Goal: Use online tool/utility: Utilize a website feature to perform a specific function

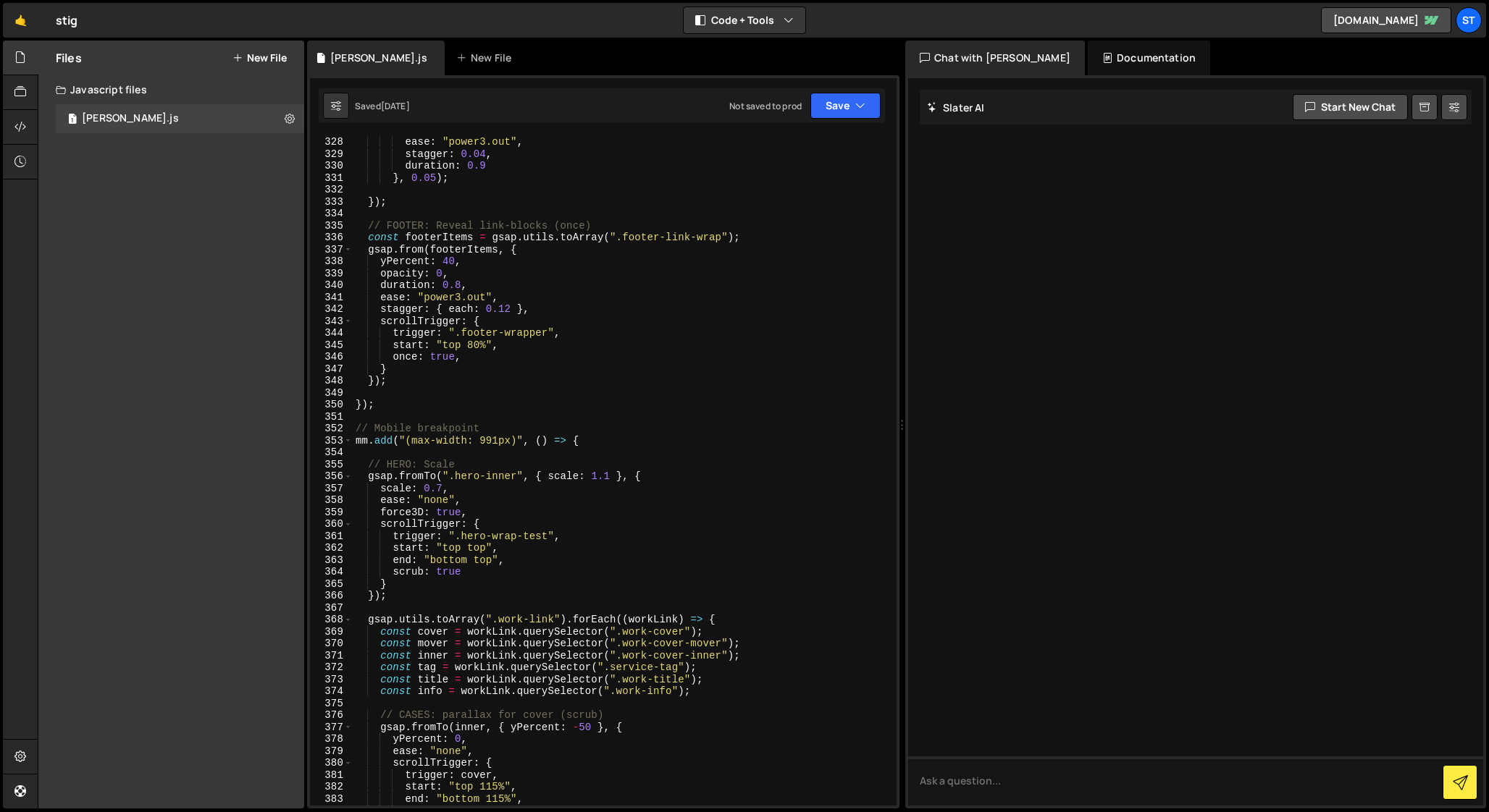
scroll to position [3917, 0]
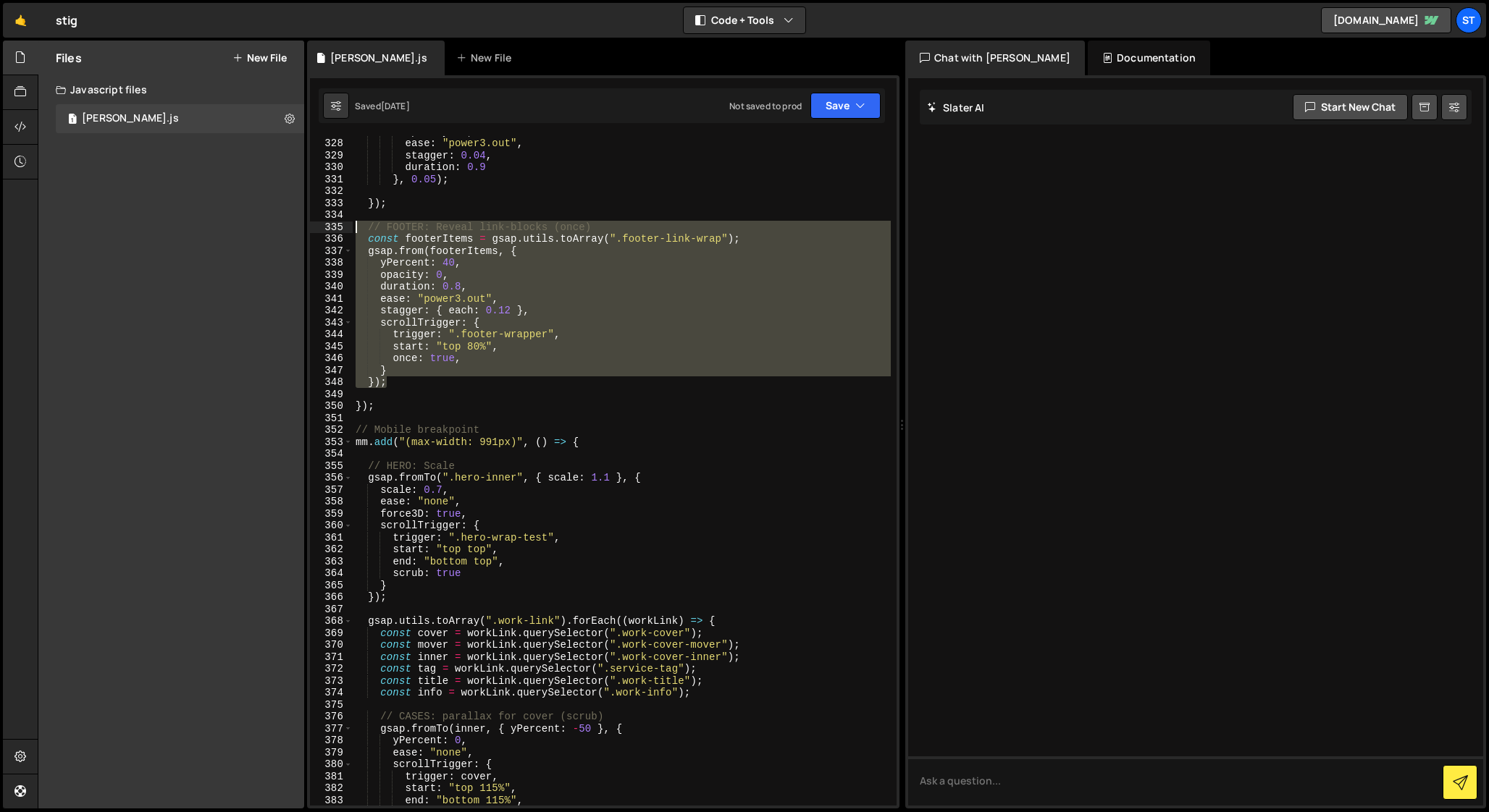
drag, startPoint x: 392, startPoint y: 383, endPoint x: 251, endPoint y: 229, distance: 208.8
click at [251, 229] on div "Files New File Javascript files 1 [PERSON_NAME].js 0 CSS files Copy share link …" at bounding box center [763, 425] width 1451 height 769
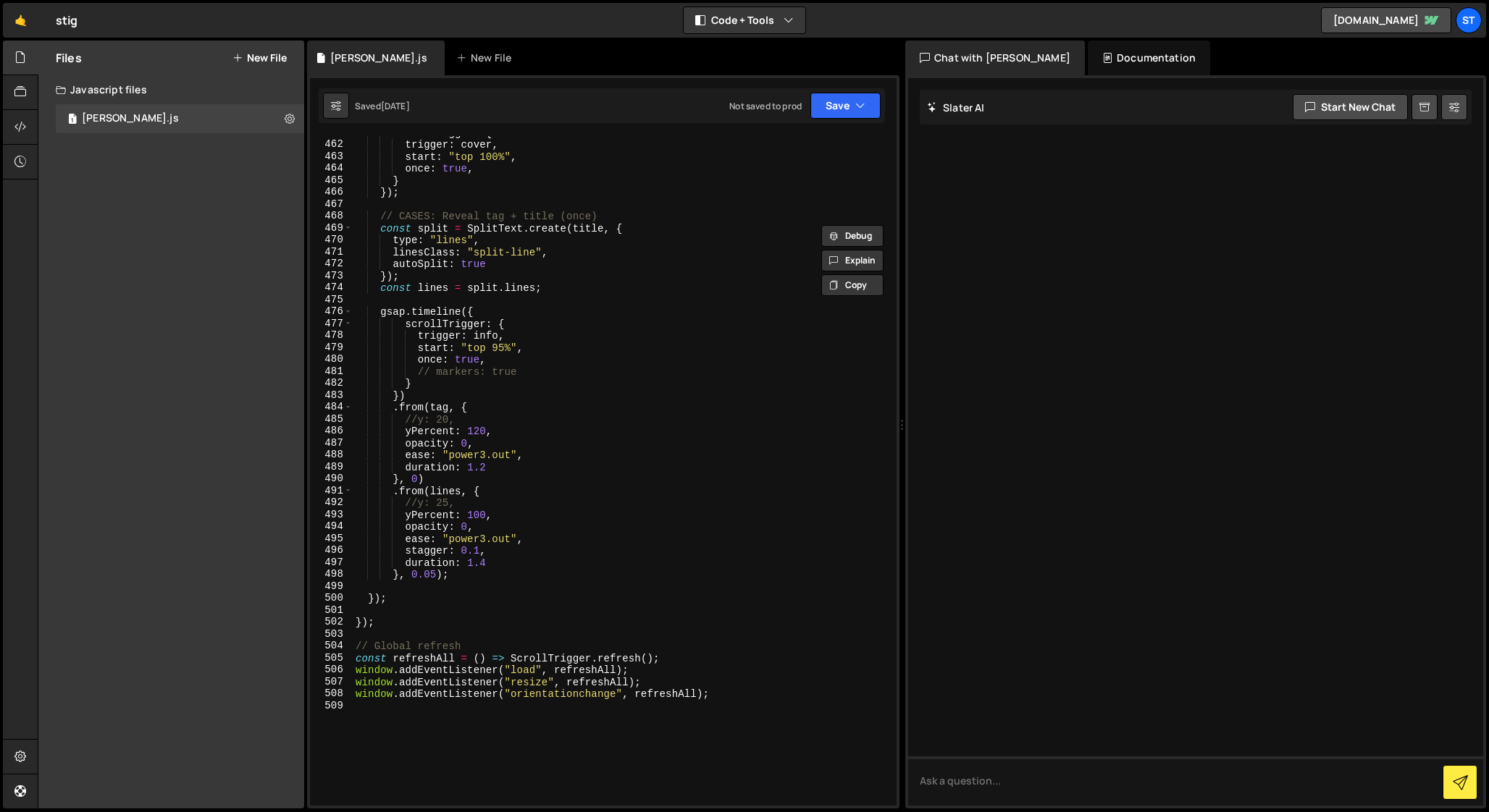
scroll to position [5517, 0]
click at [394, 603] on div "scrollTrigger : { trigger : cover , start : "top 100%" , once : true , } }) ; /…" at bounding box center [622, 473] width 538 height 693
type textarea "});"
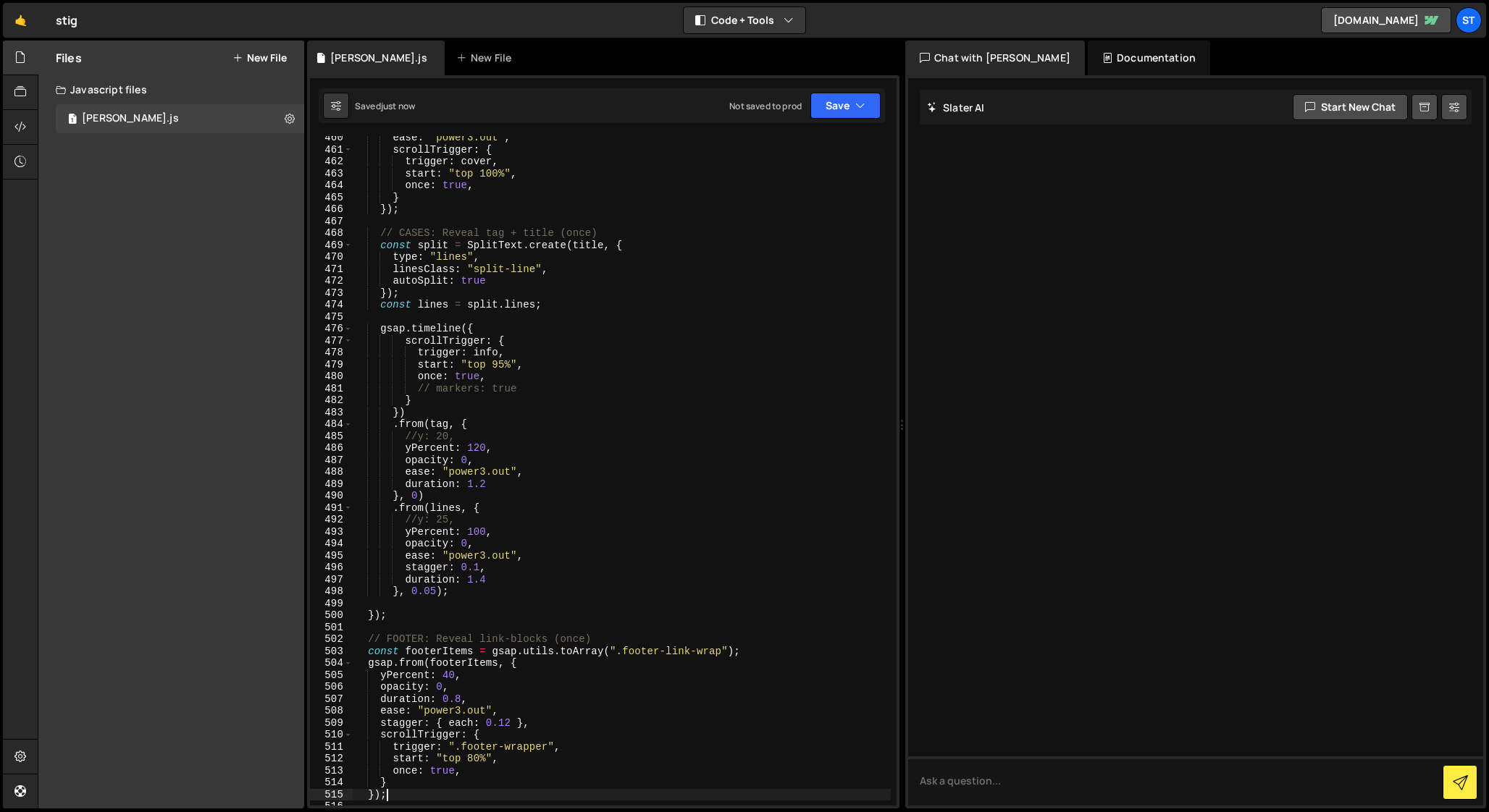
scroll to position [5493, 0]
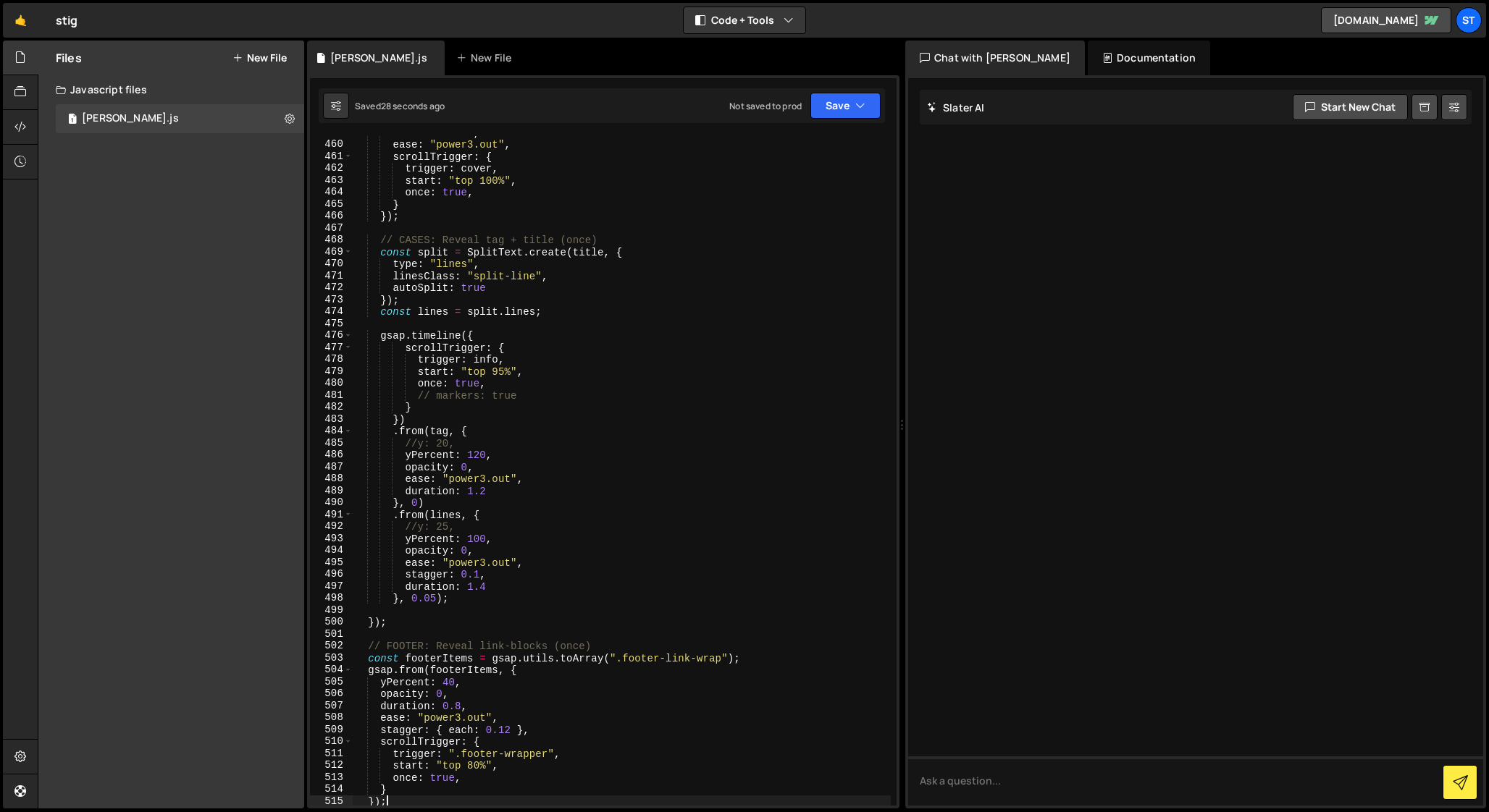
click at [479, 457] on div "duration : 1.8 , ease : "power3.out" , scrollTrigger : { trigger : cover , star…" at bounding box center [622, 473] width 538 height 693
click at [478, 541] on div "duration : 1.8 , ease : "power3.out" , scrollTrigger : { trigger : cover , star…" at bounding box center [622, 473] width 538 height 693
click at [433, 544] on div "duration : 1.8 , ease : "power3.out" , scrollTrigger : { trigger : cover , star…" at bounding box center [622, 473] width 538 height 693
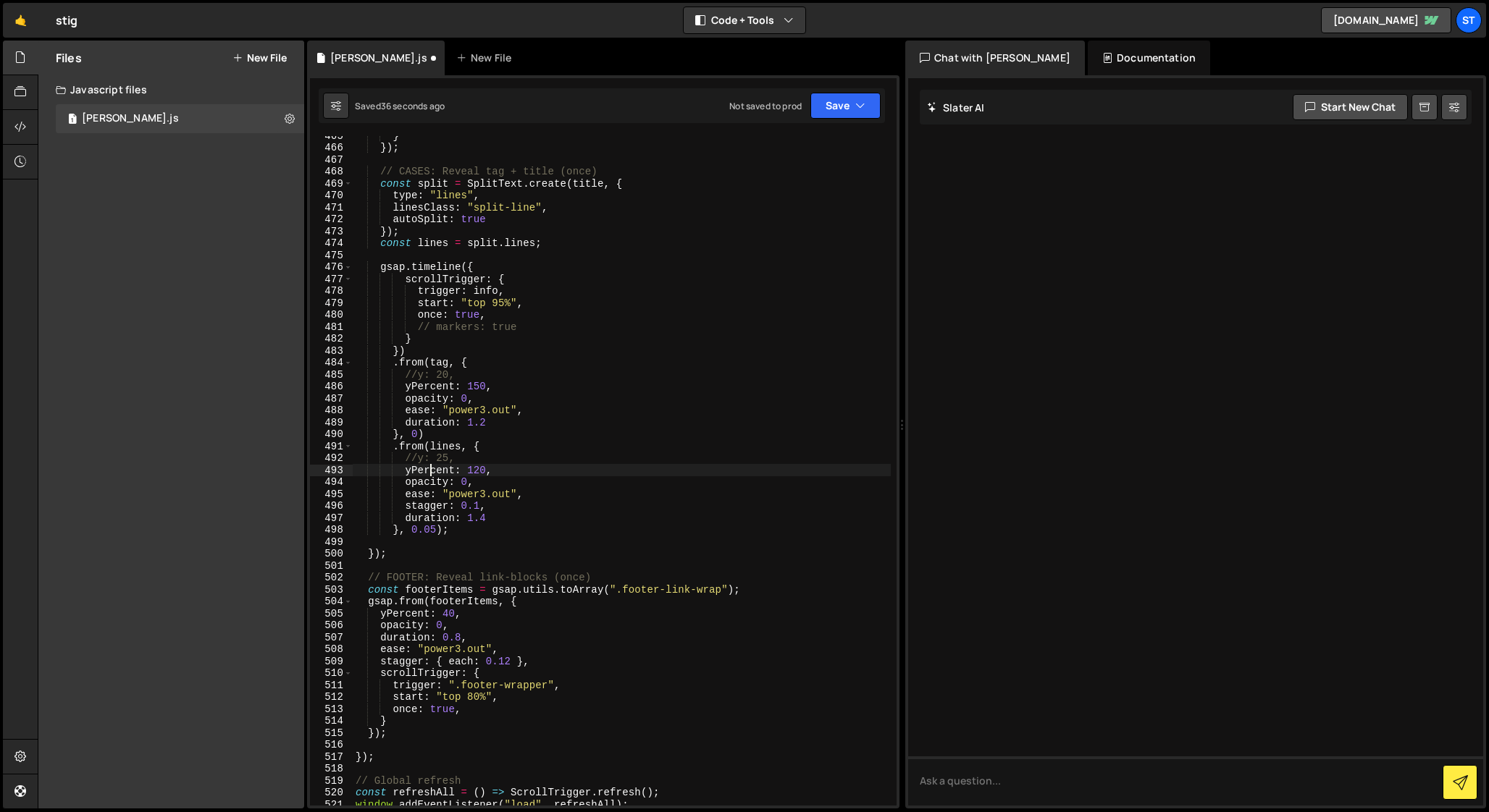
scroll to position [5561, 0]
click at [480, 386] on div "} }) ; // CASES: Reveal tag + title (once) const split = SplitText . create ( t…" at bounding box center [622, 476] width 538 height 693
click at [479, 471] on div "} }) ; // CASES: Reveal tag + title (once) const split = SplitText . create ( t…" at bounding box center [622, 476] width 538 height 693
click at [429, 404] on div "} }) ; // CASES: Reveal tag + title (once) const split = SplitText . create ( t…" at bounding box center [622, 476] width 538 height 693
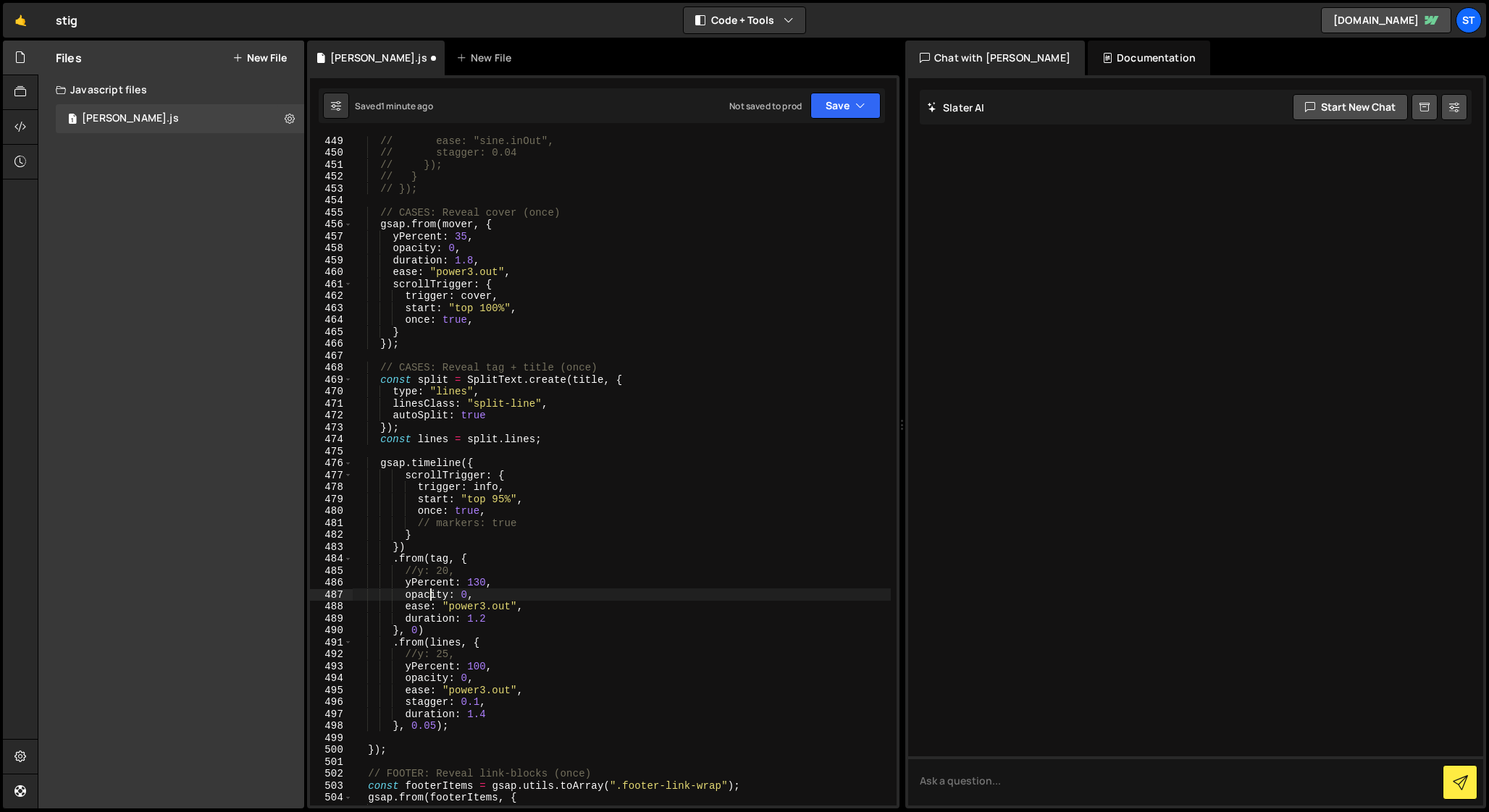
scroll to position [5349, 0]
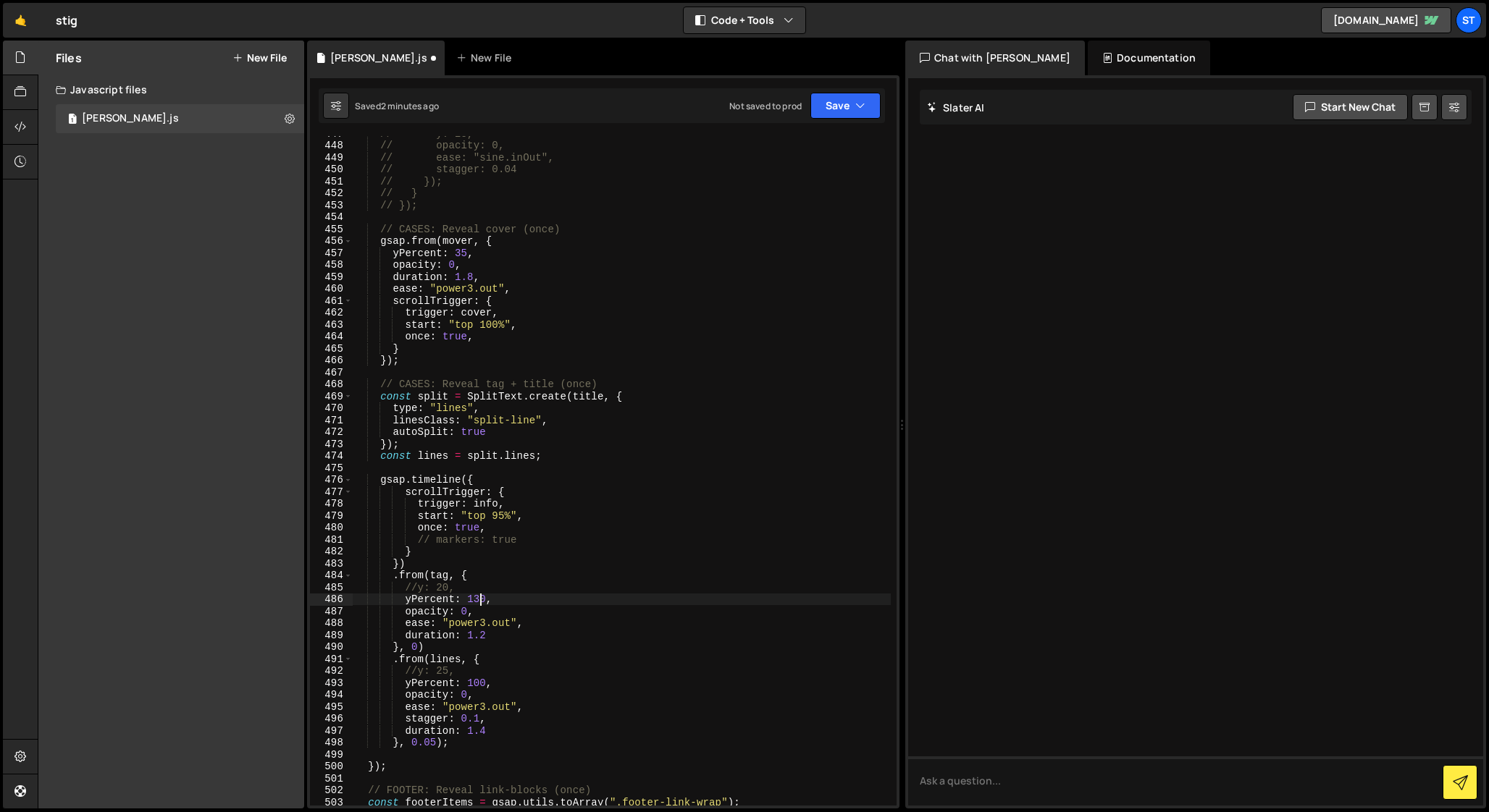
click at [480, 601] on div "// y: 25, // opacity: 0, // ease: "sine.inOut", // stagger: 0.04 // }); // } //…" at bounding box center [622, 474] width 538 height 693
click at [479, 687] on div "// y: 25, // opacity: 0, // ease: "sine.inOut", // stagger: 0.04 // }); // } //…" at bounding box center [622, 474] width 538 height 693
click at [425, 698] on div "// y: 25, // opacity: 0, // ease: "sine.inOut", // stagger: 0.04 // }); // } //…" at bounding box center [622, 474] width 538 height 693
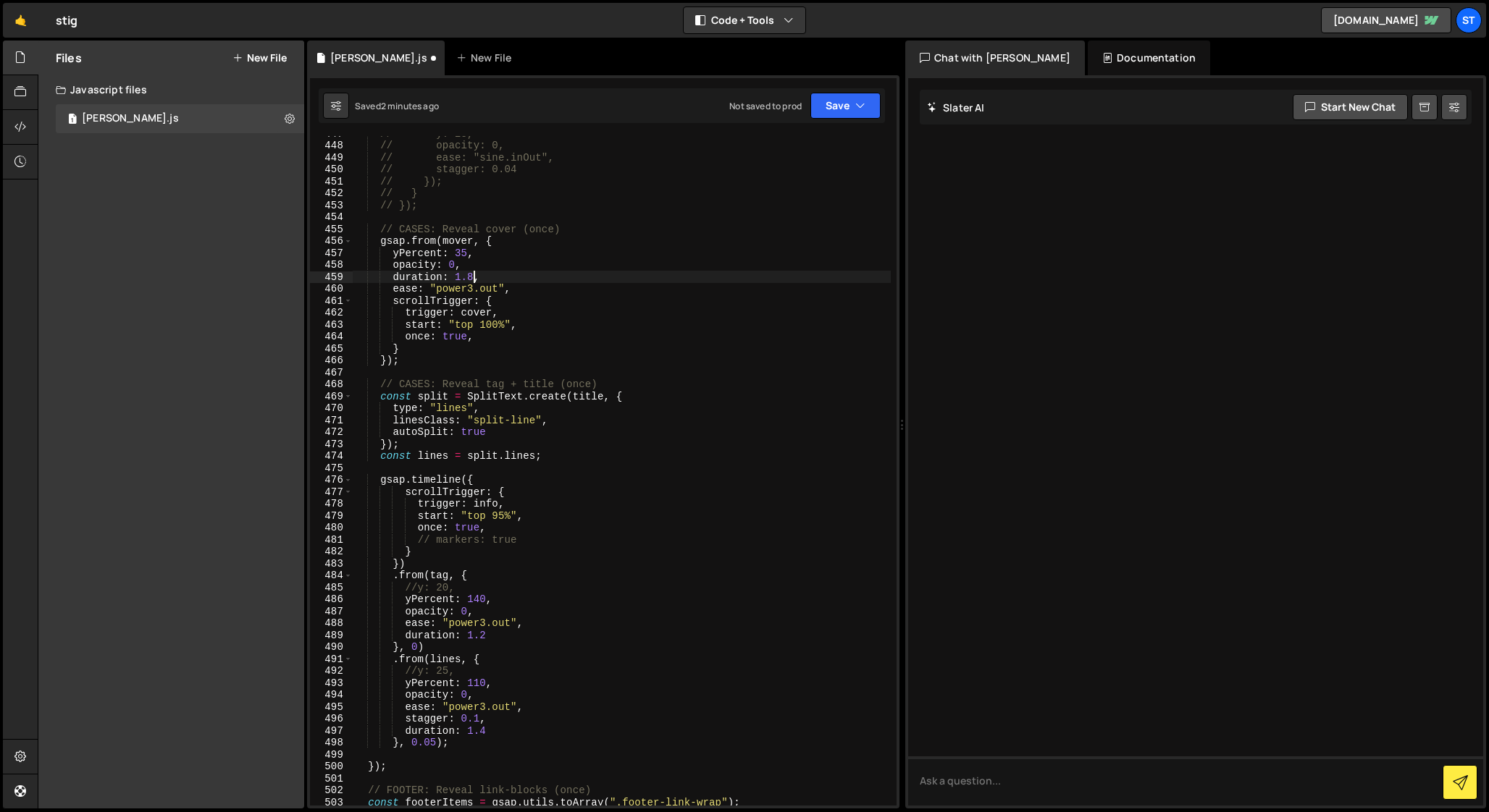
click at [475, 277] on div "// y: 25, // opacity: 0, // ease: "sine.inOut", // stagger: 0.04 // }); // } //…" at bounding box center [622, 474] width 538 height 693
click at [436, 497] on div "// y: 25, // opacity: 0, // ease: "sine.inOut", // stagger: 0.04 // }); // } //…" at bounding box center [622, 474] width 538 height 693
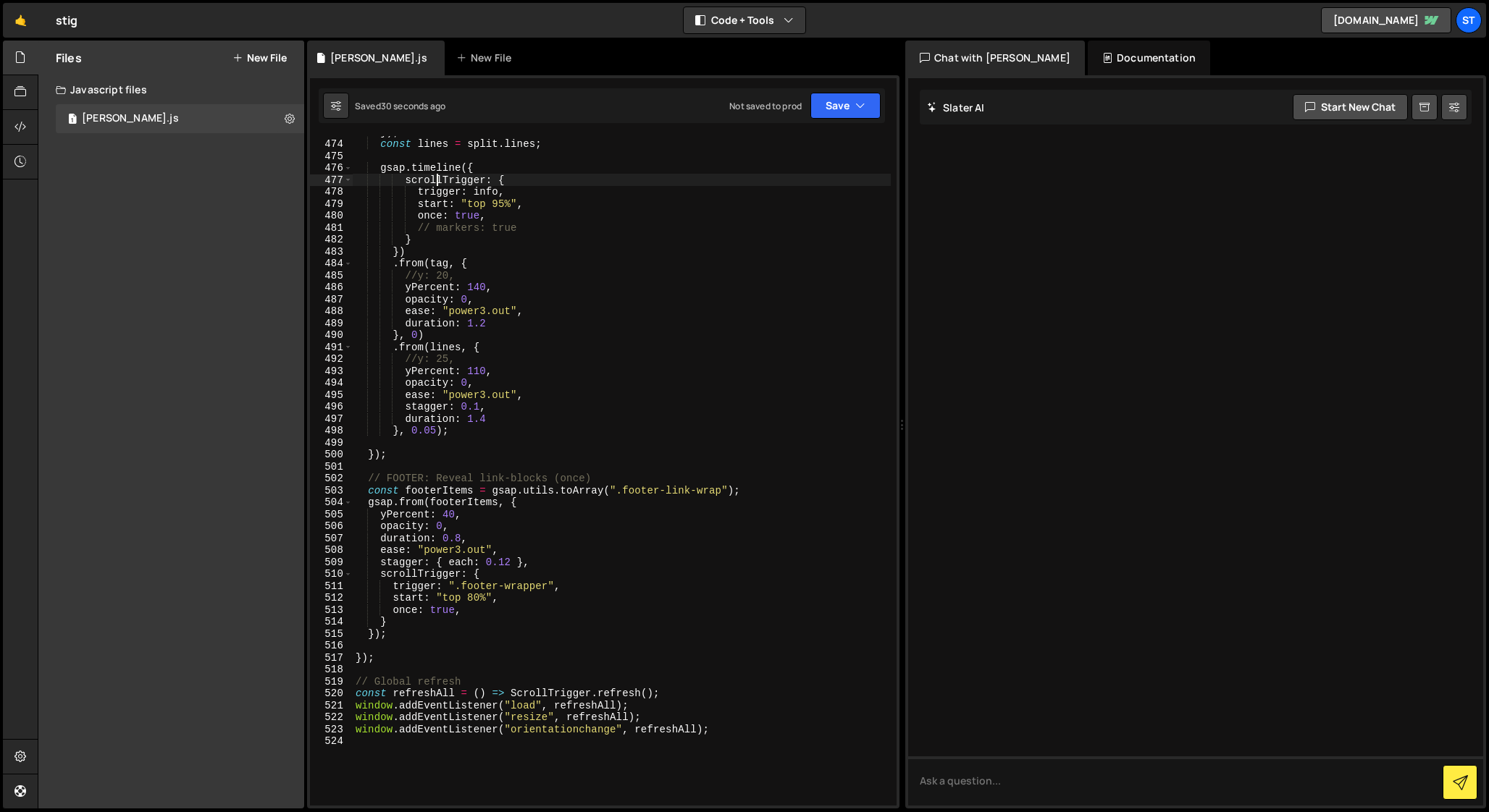
scroll to position [5661, 0]
click at [509, 563] on div "}) ; const lines = split . lines ; gsap . timeline ({ scrollTrigger : { trigger…" at bounding box center [622, 472] width 538 height 693
click at [449, 516] on div "}) ; const lines = split . lines ; gsap . timeline ({ scrollTrigger : { trigger…" at bounding box center [622, 472] width 538 height 693
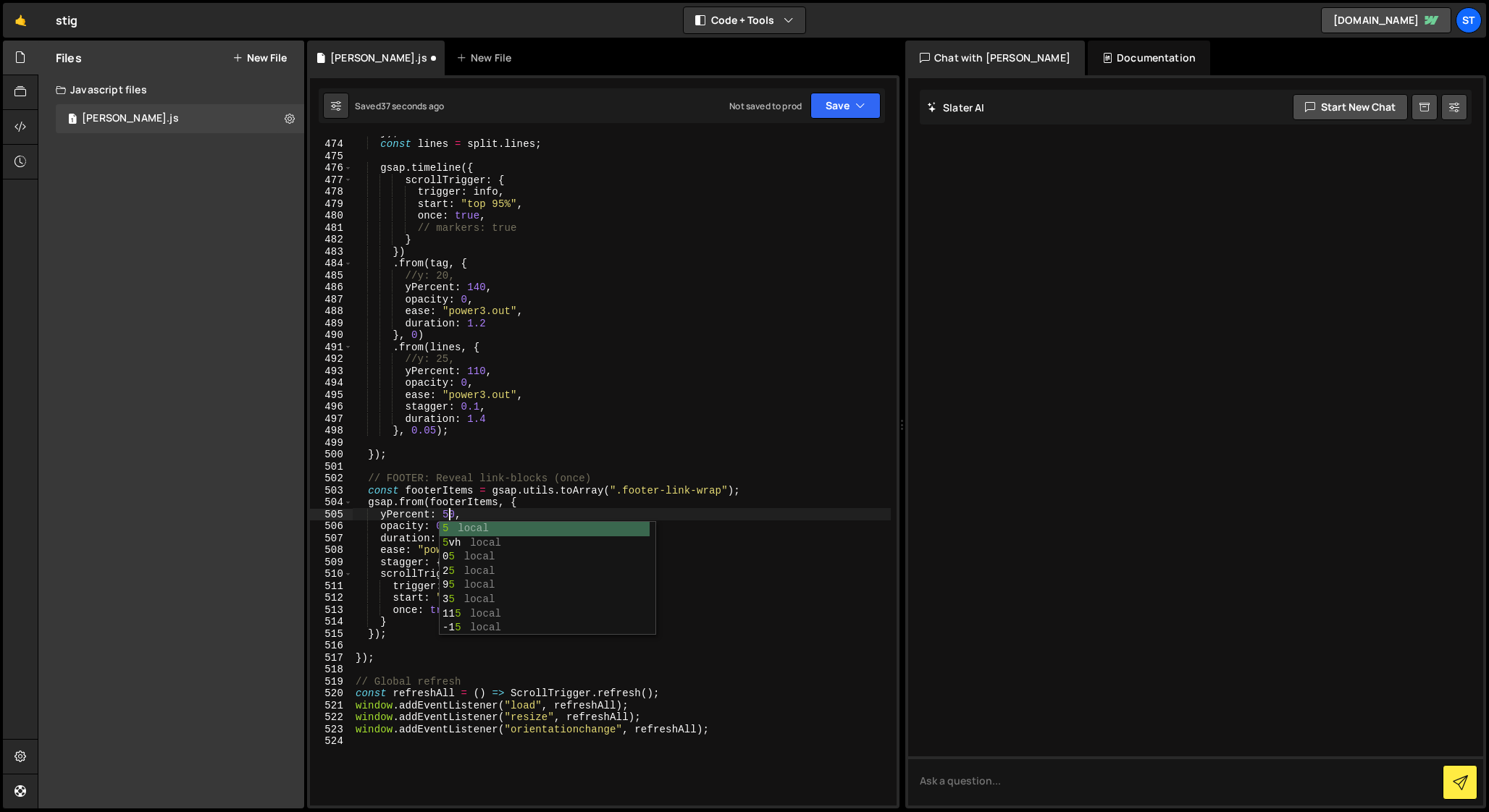
click at [404, 536] on div "}) ; const lines = split . lines ; gsap . timeline ({ scrollTrigger : { trigger…" at bounding box center [622, 472] width 538 height 693
drag, startPoint x: 461, startPoint y: 538, endPoint x: 440, endPoint y: 536, distance: 21.1
click at [440, 536] on div "}) ; const lines = split . lines ; gsap . timeline ({ scrollTrigger : { trigger…" at bounding box center [622, 472] width 538 height 693
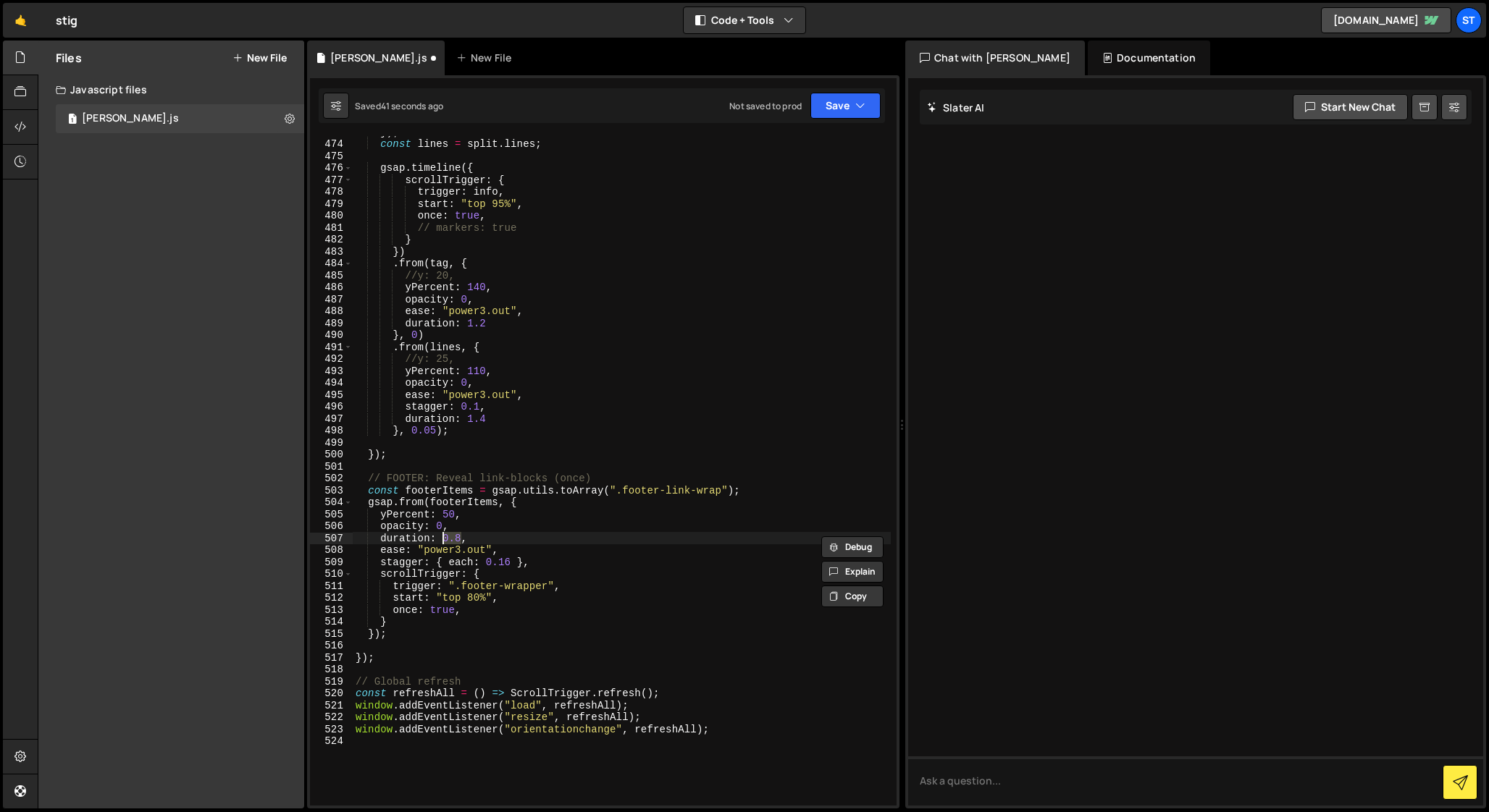
click at [447, 540] on div "}) ; const lines = split . lines ; gsap . timeline ({ scrollTrigger : { trigger…" at bounding box center [622, 471] width 538 height 669
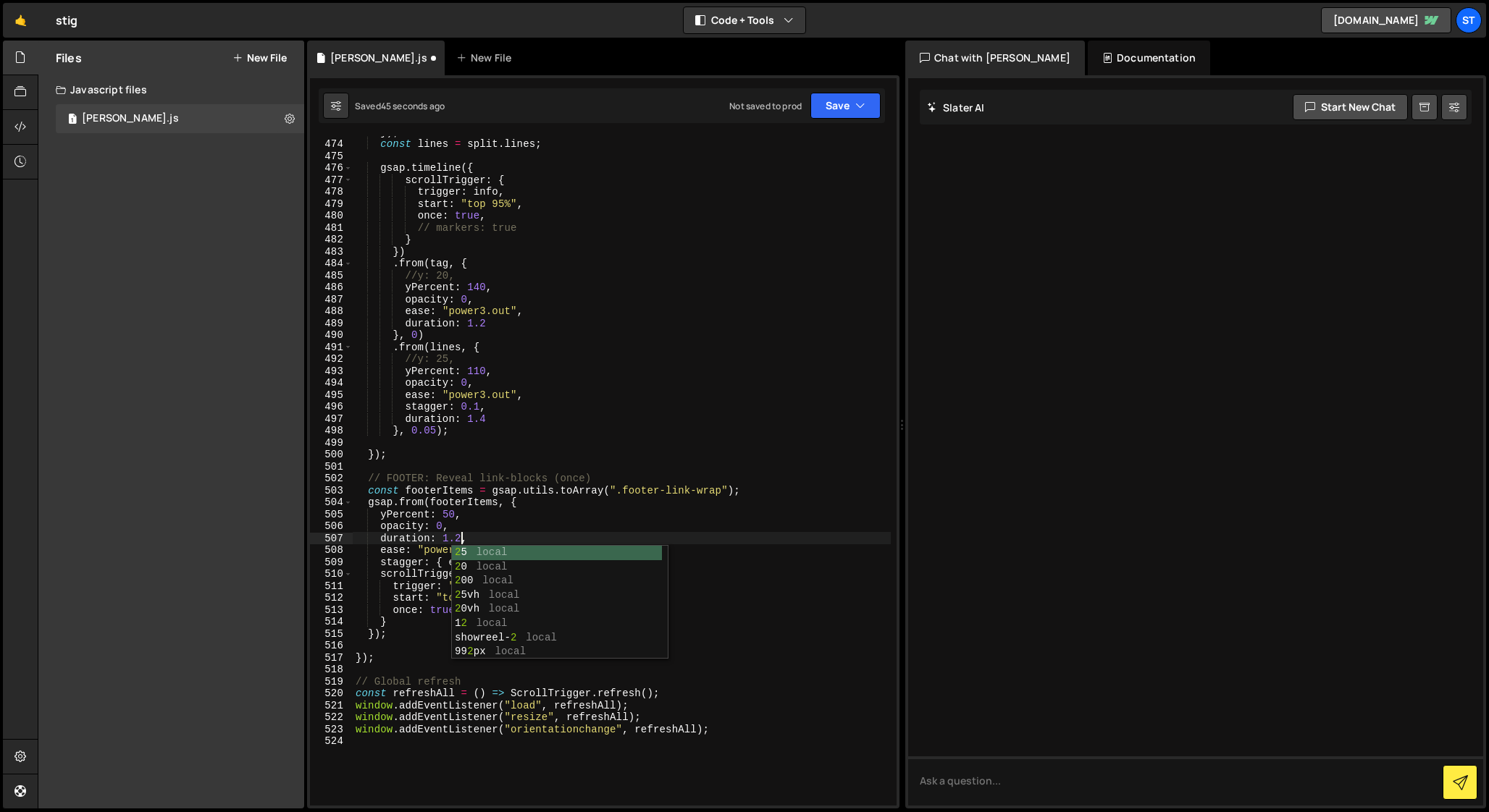
click at [475, 518] on div "}) ; const lines = split . lines ; gsap . timeline ({ scrollTrigger : { trigger…" at bounding box center [622, 472] width 538 height 693
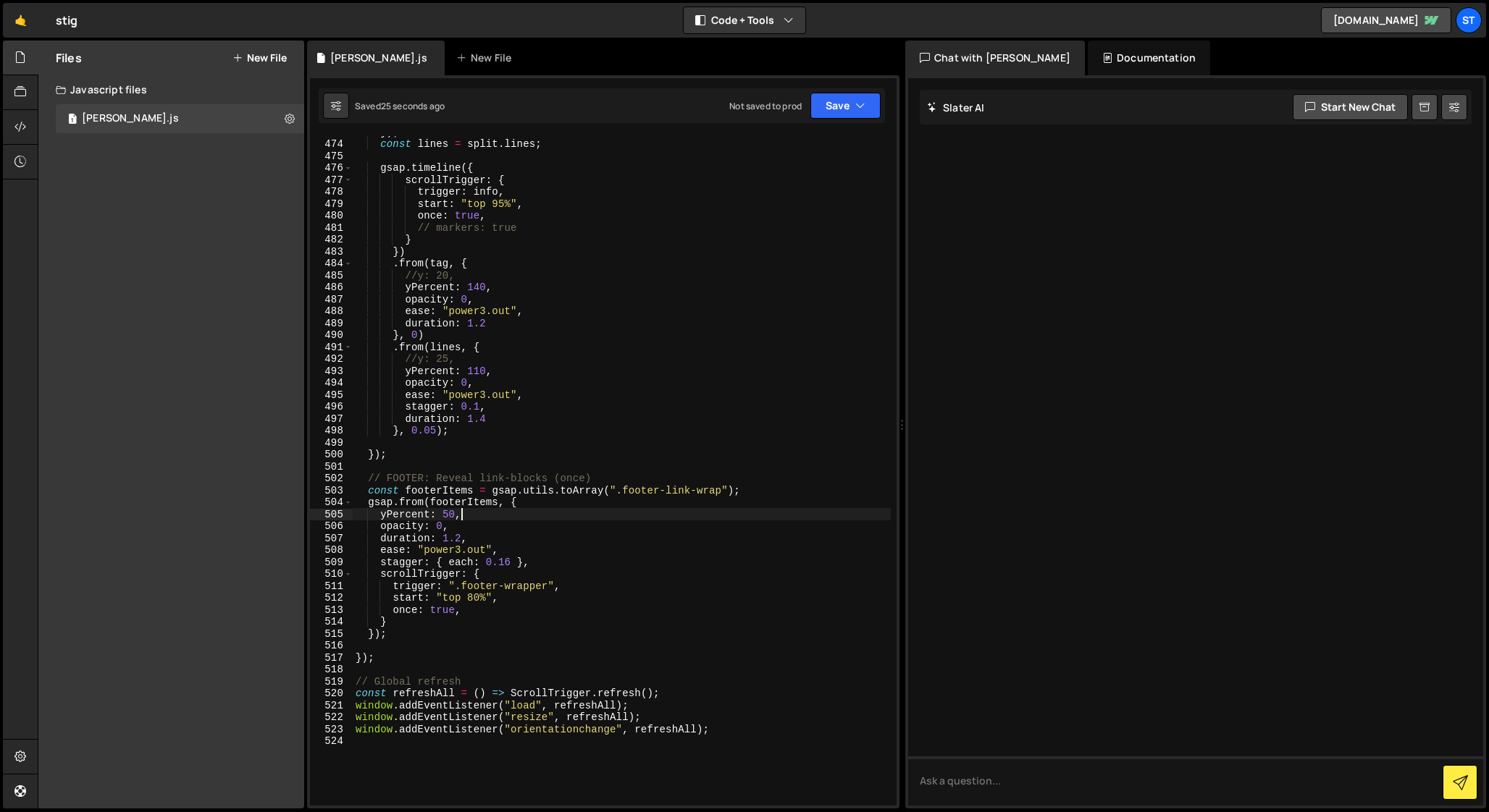
click at [473, 597] on div "}) ; const lines = split . lines ; gsap . timeline ({ scrollTrigger : { trigger…" at bounding box center [622, 472] width 538 height 693
click at [461, 539] on div "}) ; const lines = split . lines ; gsap . timeline ({ scrollTrigger : { trigger…" at bounding box center [622, 472] width 538 height 693
drag, startPoint x: 381, startPoint y: 565, endPoint x: 547, endPoint y: 565, distance: 166.0
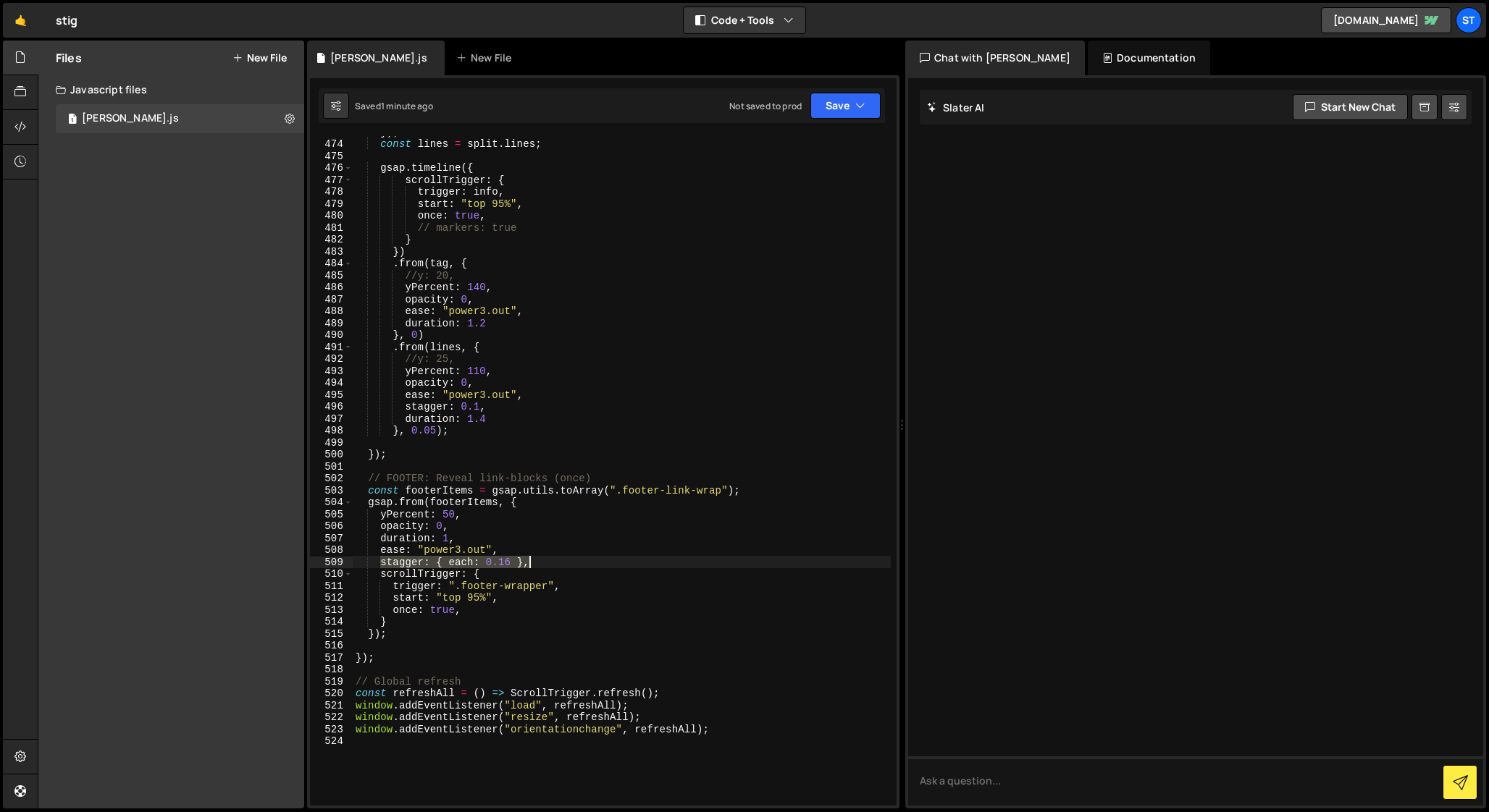
click at [547, 565] on div "}) ; const lines = split . lines ; gsap . timeline ({ scrollTrigger : { trigger…" at bounding box center [622, 472] width 538 height 693
type textarea "stagger: { each: 0.16 },"
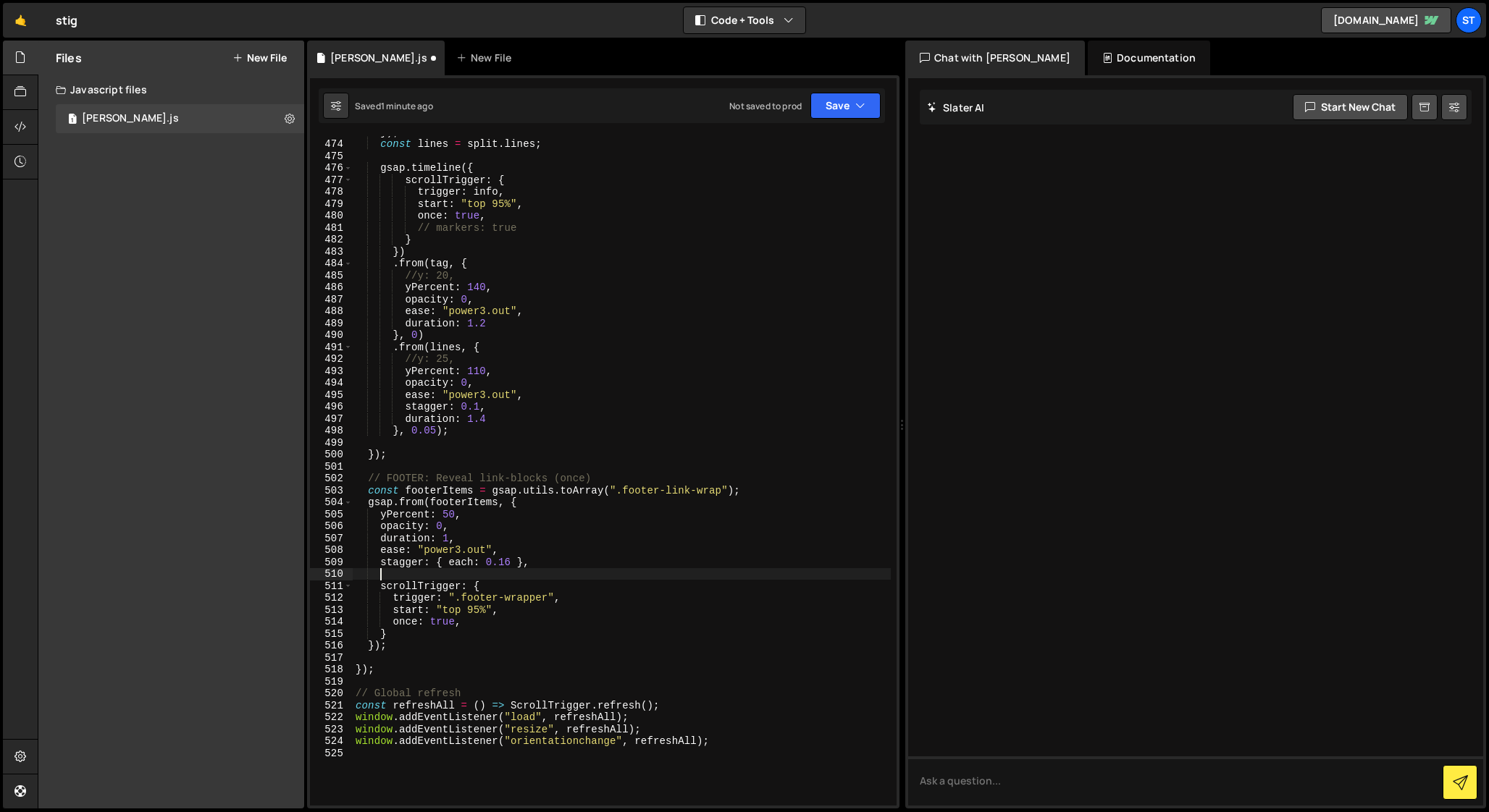
scroll to position [0, 1]
paste textarea "stagger: { each: 0.16 },"
click at [378, 566] on div "}) ; const lines = split . lines ; gsap . timeline ({ scrollTrigger : { trigger…" at bounding box center [622, 472] width 538 height 693
drag, startPoint x: 485, startPoint y: 575, endPoint x: 434, endPoint y: 574, distance: 51.0
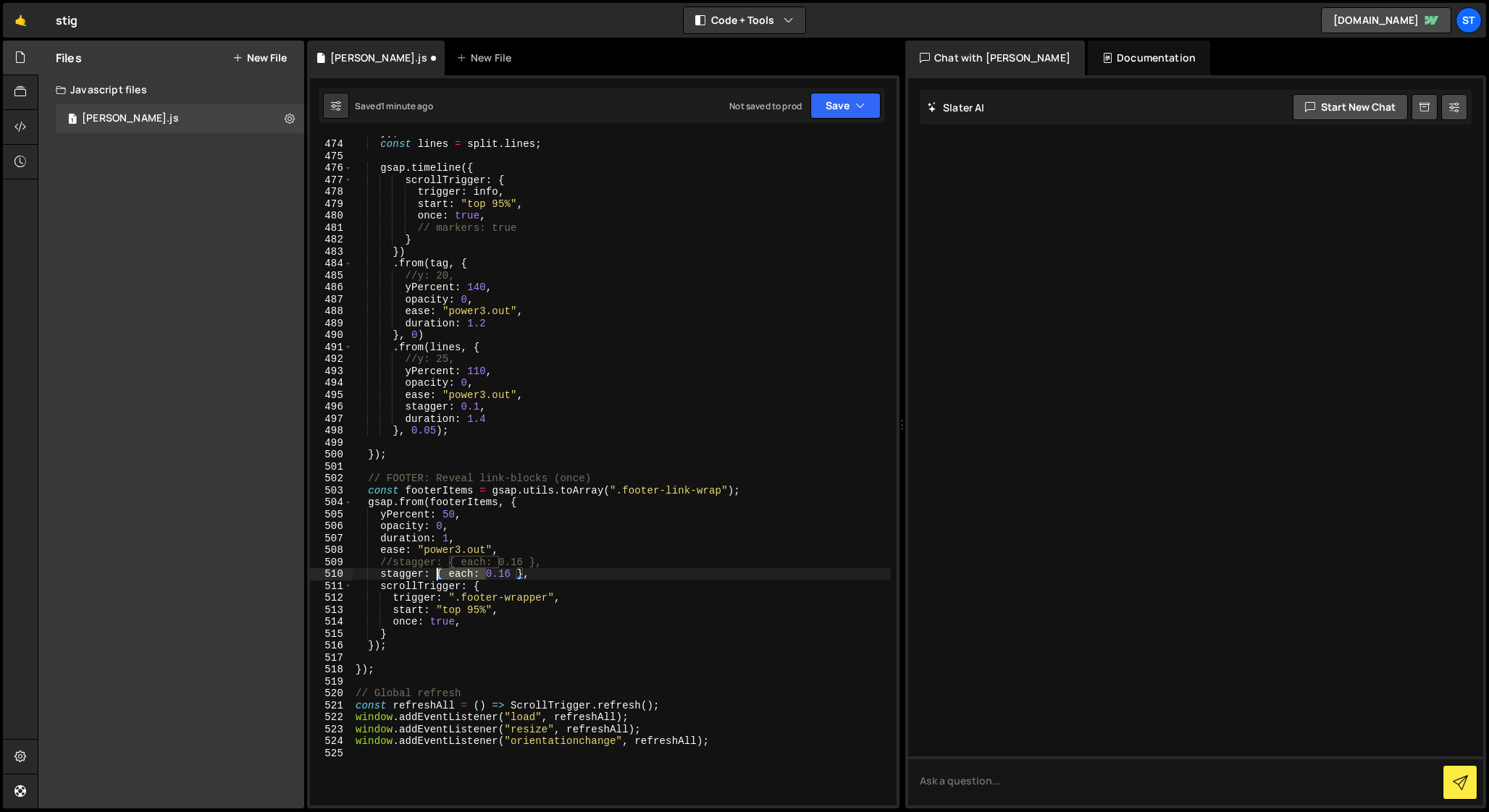
click at [434, 574] on div "}) ; const lines = split . lines ; gsap . timeline ({ scrollTrigger : { trigger…" at bounding box center [622, 472] width 538 height 693
click at [472, 575] on div "}) ; const lines = split . lines ; gsap . timeline ({ scrollTrigger : { trigger…" at bounding box center [622, 472] width 538 height 693
type textarea "stagger: 0.16,"
